Goal: Transaction & Acquisition: Purchase product/service

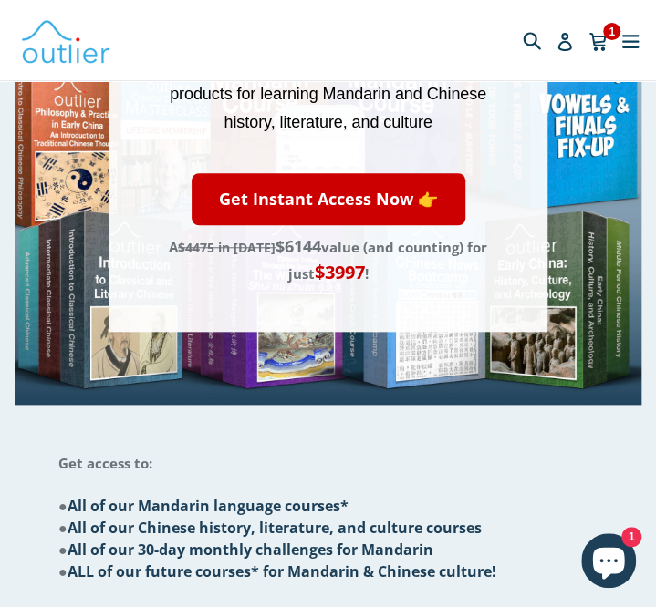
scroll to position [325, 0]
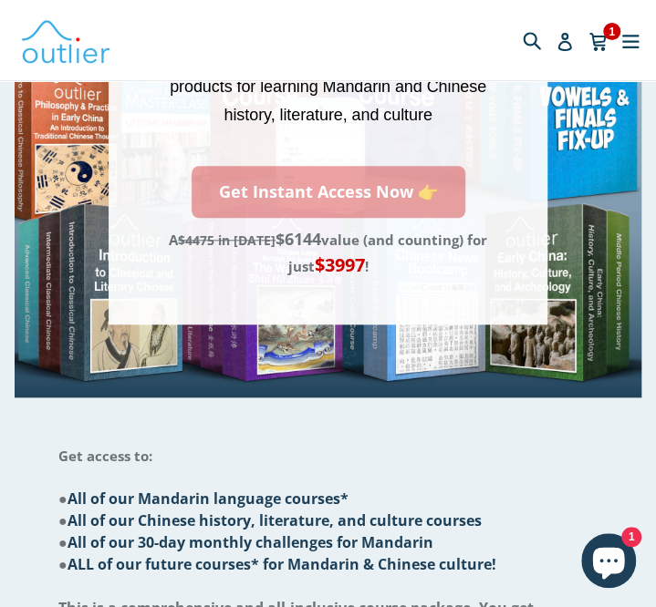
click at [407, 192] on link "Get Instant Access Now 👉" at bounding box center [329, 192] width 274 height 52
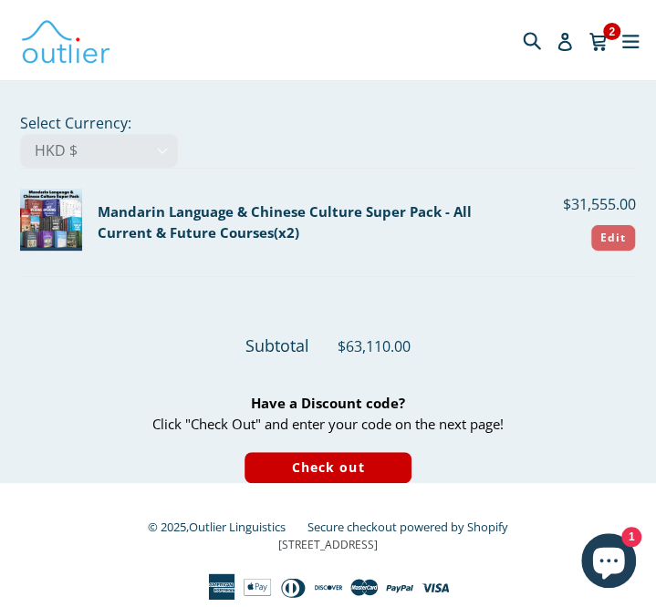
click at [620, 237] on button "Edit Cancel" at bounding box center [613, 237] width 46 height 27
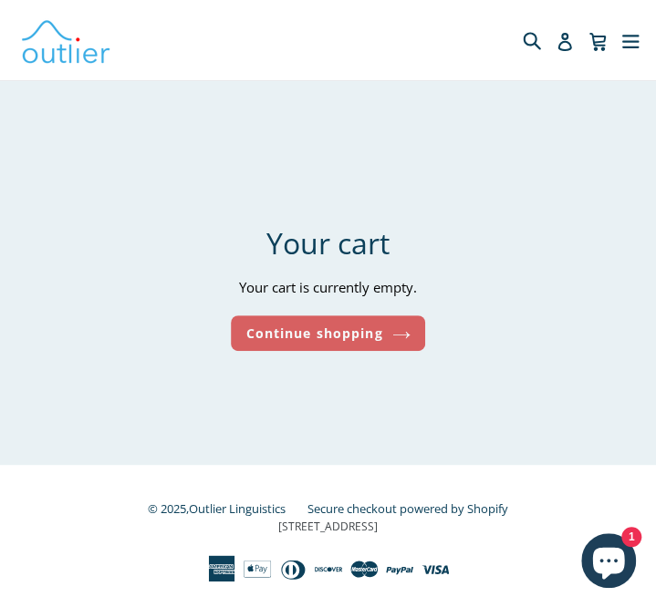
click at [383, 333] on link "Continue shopping" at bounding box center [327, 334] width 193 height 36
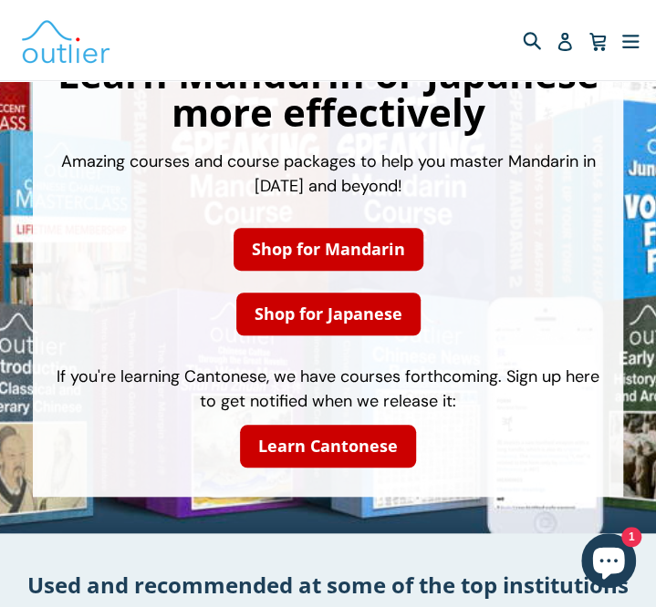
scroll to position [130, 0]
click at [366, 244] on link "Shop for Mandarin" at bounding box center [328, 249] width 190 height 43
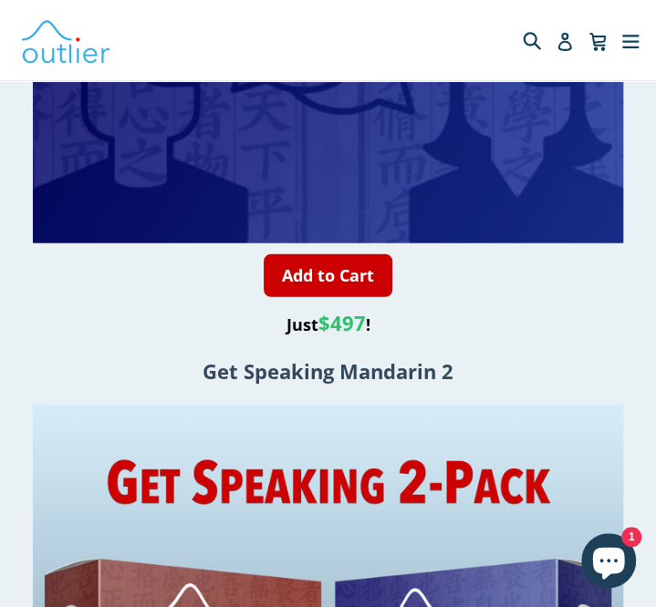
scroll to position [3169, 0]
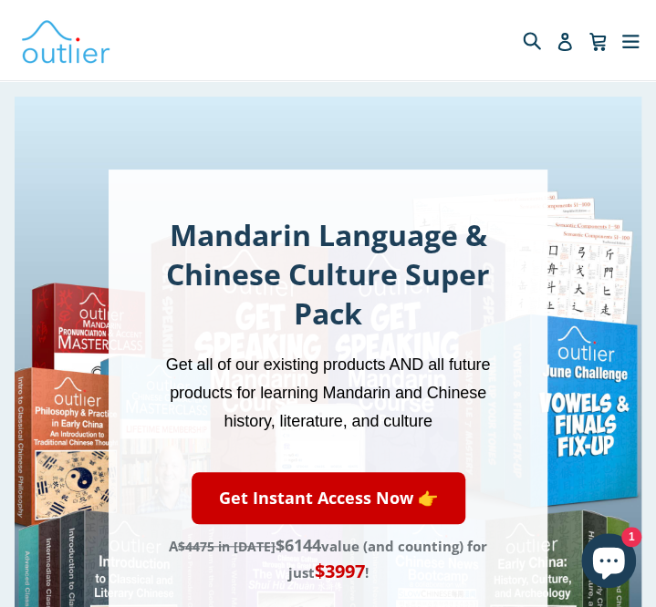
scroll to position [78, 0]
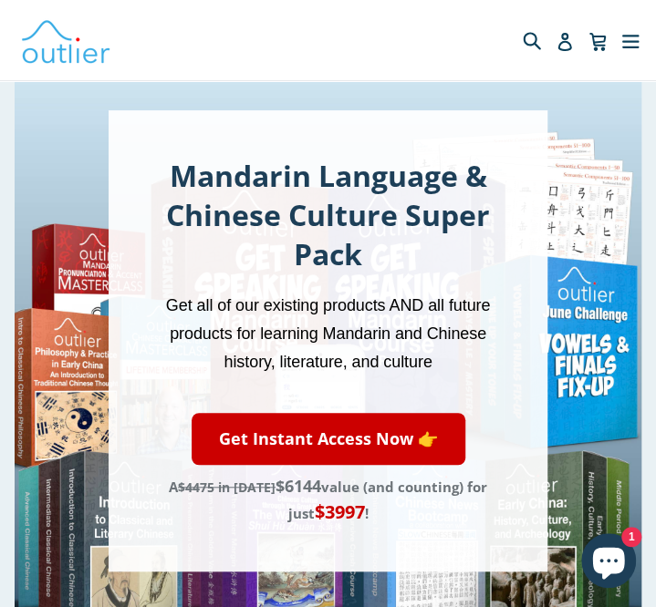
click at [404, 434] on link "Get Instant Access Now 👉" at bounding box center [329, 439] width 274 height 52
